Goal: Book appointment/travel/reservation

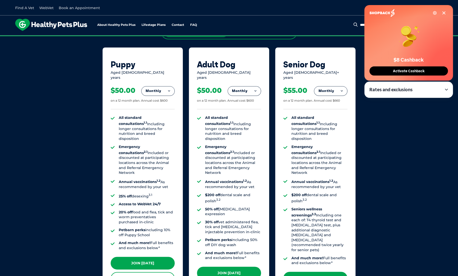
scroll to position [339, 0]
click at [161, 87] on button "Monthly" at bounding box center [157, 91] width 33 height 9
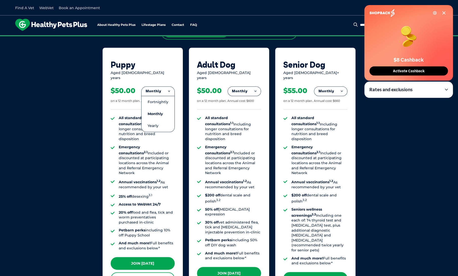
click at [171, 60] on div "Puppy" at bounding box center [143, 65] width 64 height 10
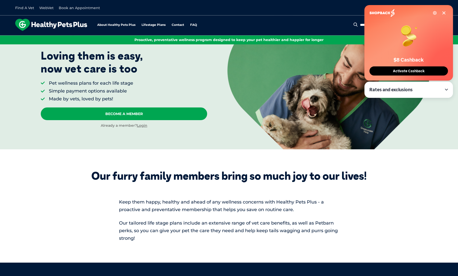
scroll to position [0, 0]
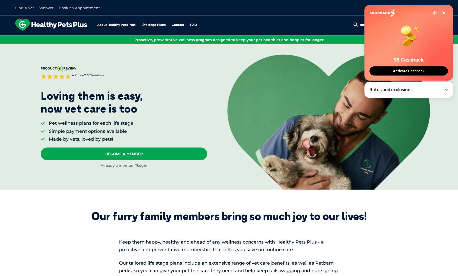
click at [27, 7] on link "Find A Vet" at bounding box center [24, 8] width 19 height 5
click at [281, 45] on div at bounding box center [342, 116] width 230 height 145
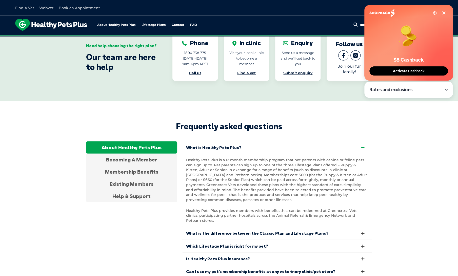
scroll to position [874, 0]
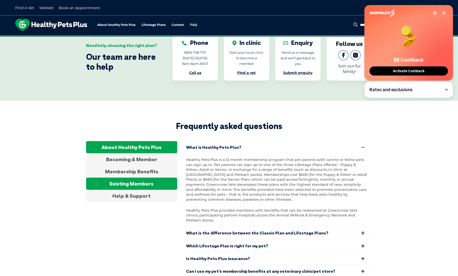
click at [144, 179] on div "Existing Members" at bounding box center [131, 183] width 91 height 12
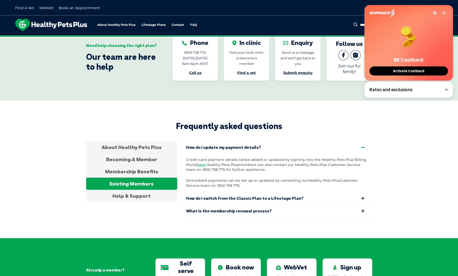
click at [386, 70] on button "Activate Cashback" at bounding box center [408, 70] width 78 height 9
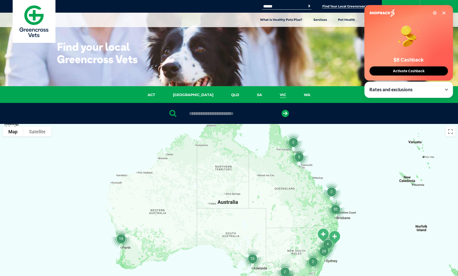
click at [271, 94] on link "VIC" at bounding box center [283, 95] width 24 height 6
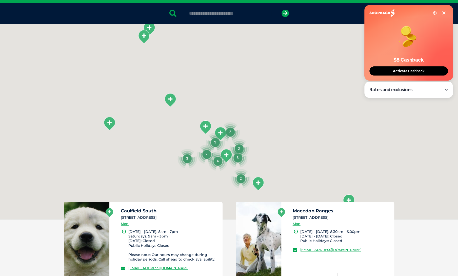
scroll to position [116, 0]
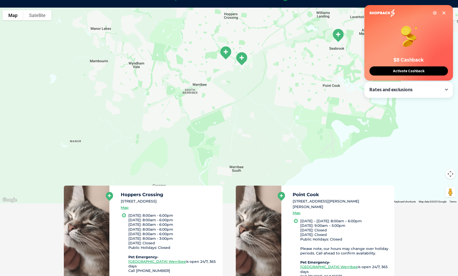
drag, startPoint x: 226, startPoint y: 151, endPoint x: 226, endPoint y: 79, distance: 72.1
click at [226, 79] on div at bounding box center [229, 105] width 458 height 195
click at [241, 58] on img "Greencross Vet Hospital" at bounding box center [241, 59] width 17 height 18
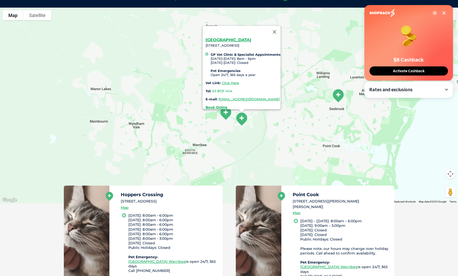
click at [224, 114] on img "Hoppers Crossing" at bounding box center [225, 113] width 17 height 18
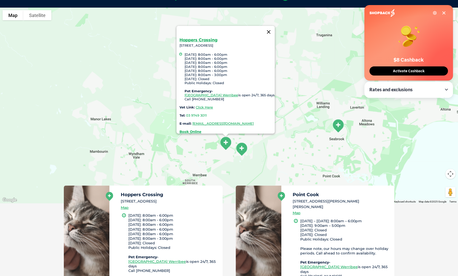
click at [273, 30] on button "Close" at bounding box center [268, 32] width 12 height 12
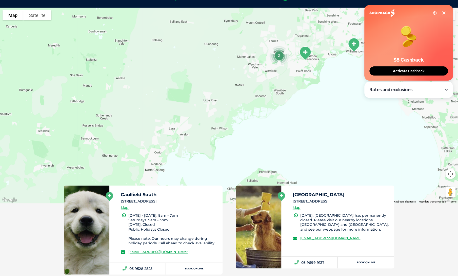
drag, startPoint x: 276, startPoint y: 146, endPoint x: 290, endPoint y: 73, distance: 74.5
click at [290, 73] on div at bounding box center [229, 105] width 458 height 195
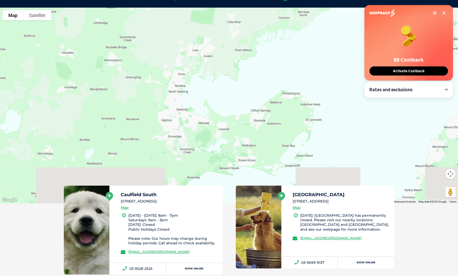
drag, startPoint x: 260, startPoint y: 141, endPoint x: 284, endPoint y: 60, distance: 84.5
click at [284, 60] on div at bounding box center [229, 105] width 458 height 195
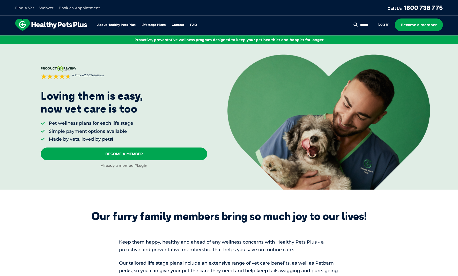
click at [143, 167] on div "Already a member? Login" at bounding box center [124, 165] width 166 height 5
click at [143, 164] on link "Login" at bounding box center [142, 165] width 10 height 5
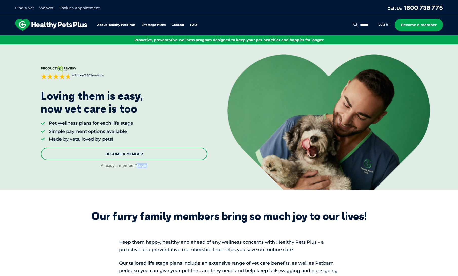
click at [148, 151] on link "Become A Member" at bounding box center [124, 153] width 166 height 13
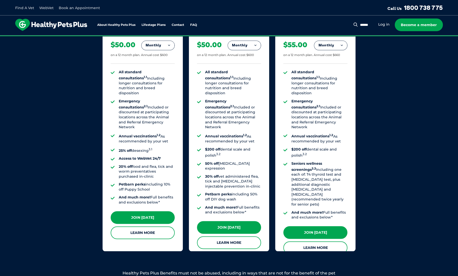
scroll to position [386, 0]
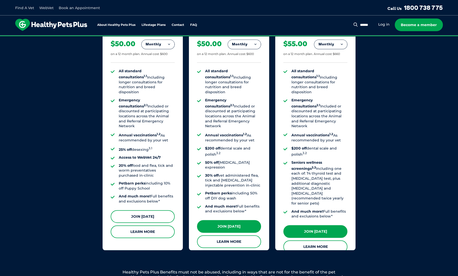
click at [143, 212] on link "Join Today" at bounding box center [143, 216] width 64 height 13
click at [115, 25] on link "About Healthy Pets Plus" at bounding box center [116, 24] width 38 height 3
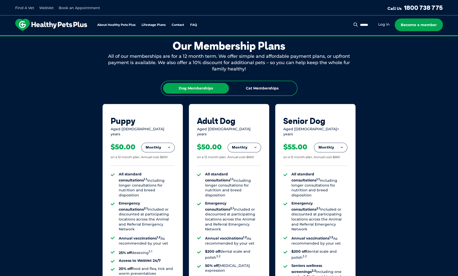
scroll to position [282, 0]
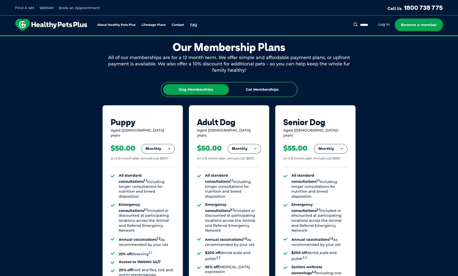
click at [195, 24] on link "FAQ" at bounding box center [193, 24] width 7 height 3
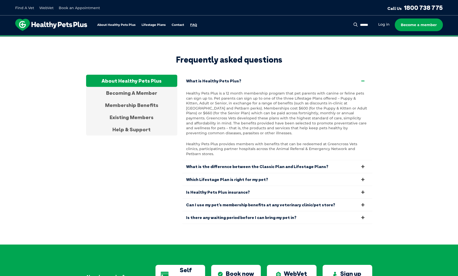
scroll to position [947, 0]
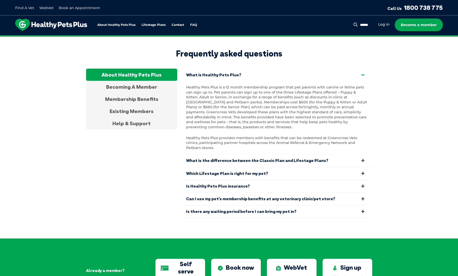
click at [294, 154] on link "What is the difference between the Classic Plan and Lifestage Plans?" at bounding box center [277, 160] width 190 height 12
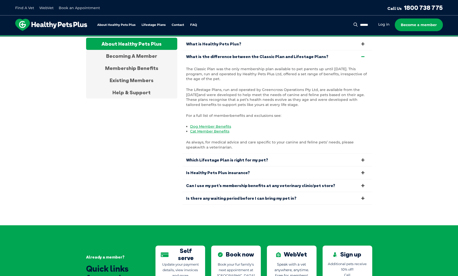
scroll to position [979, 0]
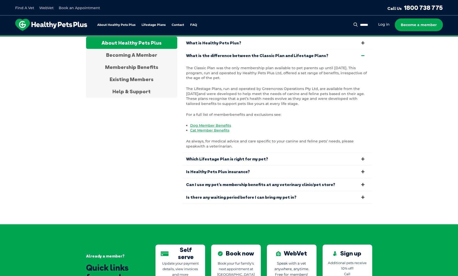
click at [350, 179] on link "Can I use my pet’s membership benefits at any veterinary clinic/pet store?" at bounding box center [277, 184] width 190 height 12
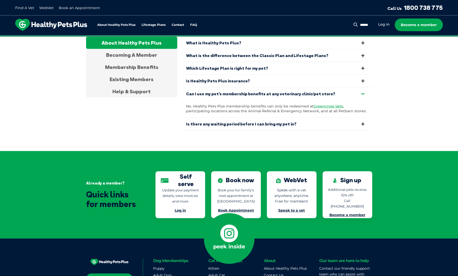
click at [365, 121] on icon at bounding box center [363, 123] width 6 height 5
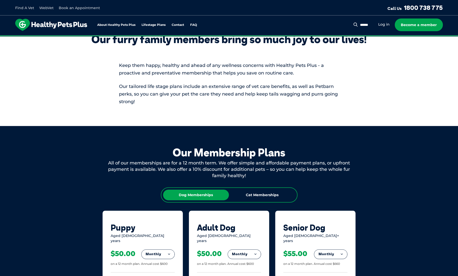
scroll to position [176, 0]
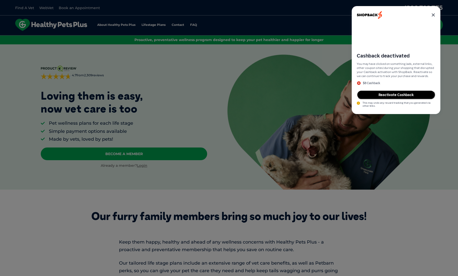
click at [396, 95] on button "Reactivate Cashback" at bounding box center [395, 94] width 78 height 9
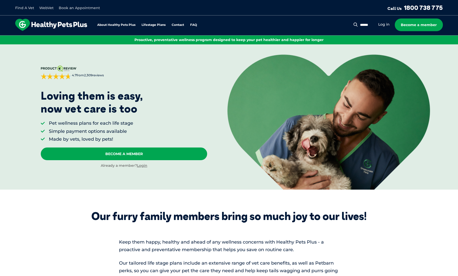
click at [73, 9] on link "Book an Appointment" at bounding box center [79, 8] width 41 height 5
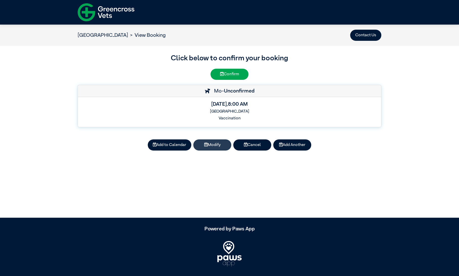
click at [209, 141] on button "Modify" at bounding box center [212, 144] width 38 height 11
click at [247, 144] on button "Cancel" at bounding box center [252, 144] width 38 height 11
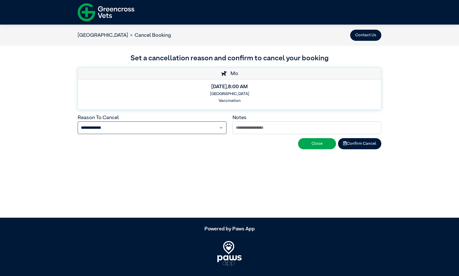
click at [219, 125] on select "**********" at bounding box center [152, 127] width 149 height 13
select select "****"
click at [78, 121] on select "**********" at bounding box center [152, 127] width 149 height 13
click at [249, 130] on input "text" at bounding box center [307, 127] width 149 height 13
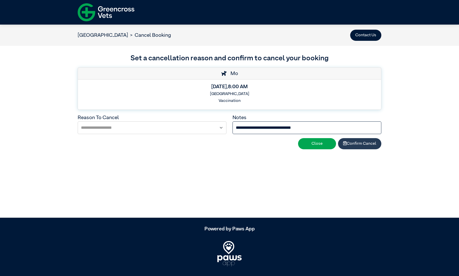
type input "**********"
click at [363, 145] on button "Confirm Cancel" at bounding box center [359, 143] width 43 height 11
